Goal: Task Accomplishment & Management: Manage account settings

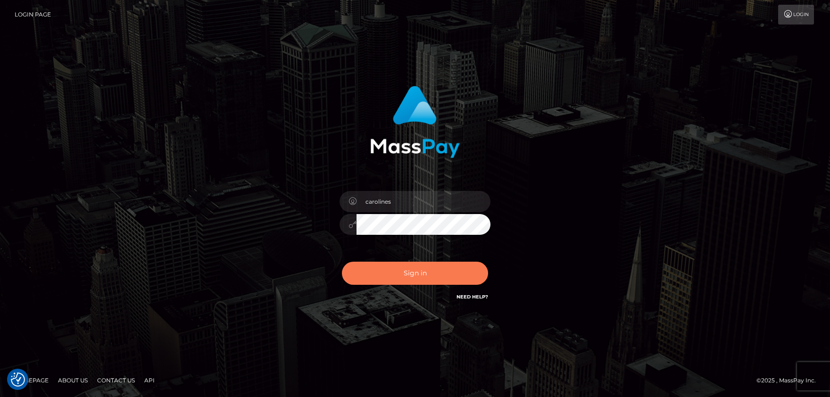
click at [427, 263] on button "Sign in" at bounding box center [415, 273] width 146 height 23
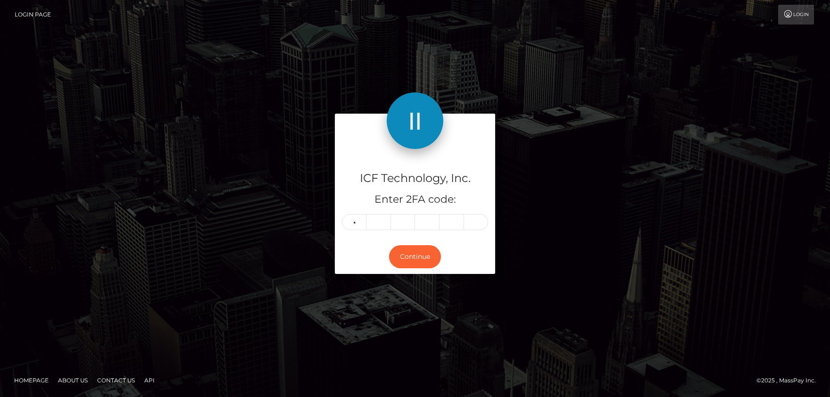
type input "5"
type input "3"
type input "7"
type input "8"
type input "3"
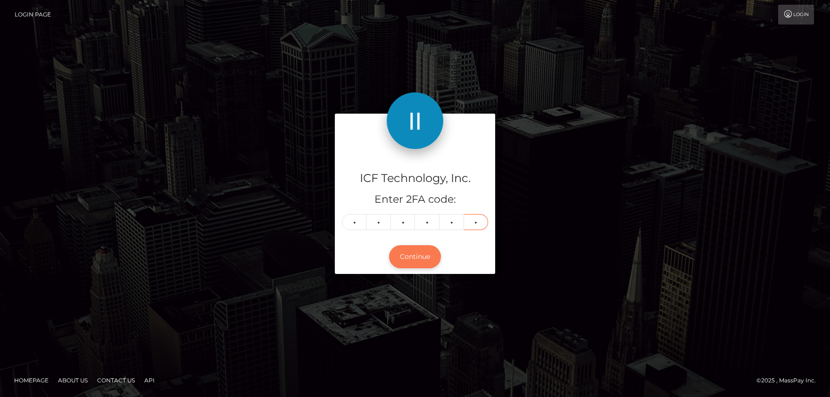
type input "4"
click at [415, 258] on button "Continue" at bounding box center [415, 256] width 52 height 23
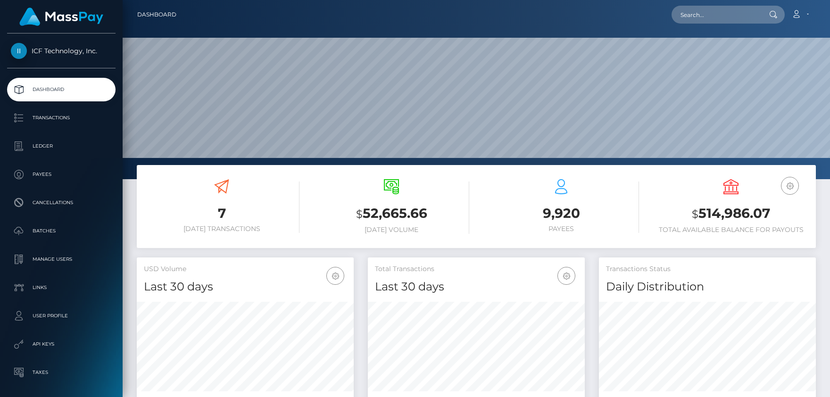
scroll to position [166, 217]
